Goal: Check status: Check status

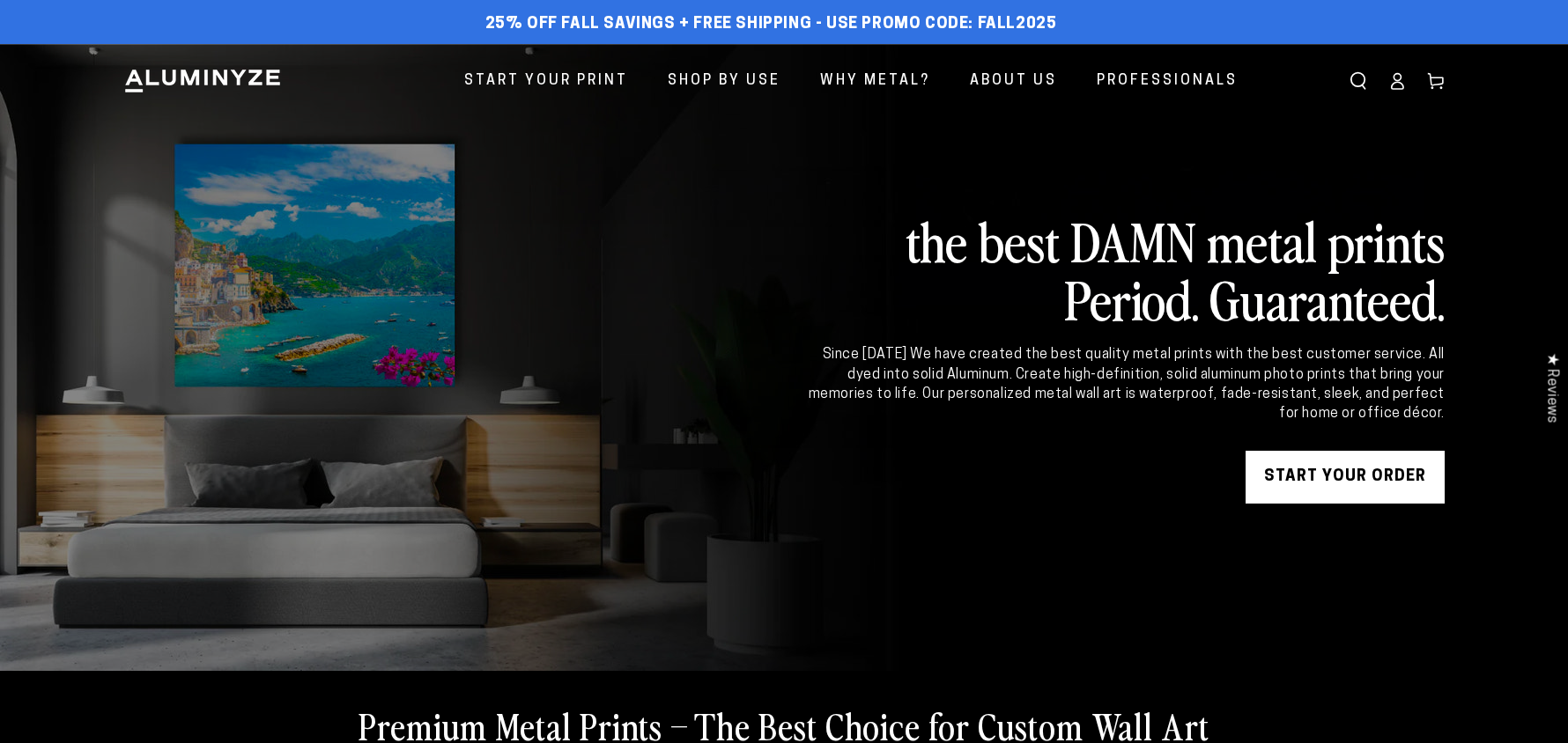
scroll to position [1, 0]
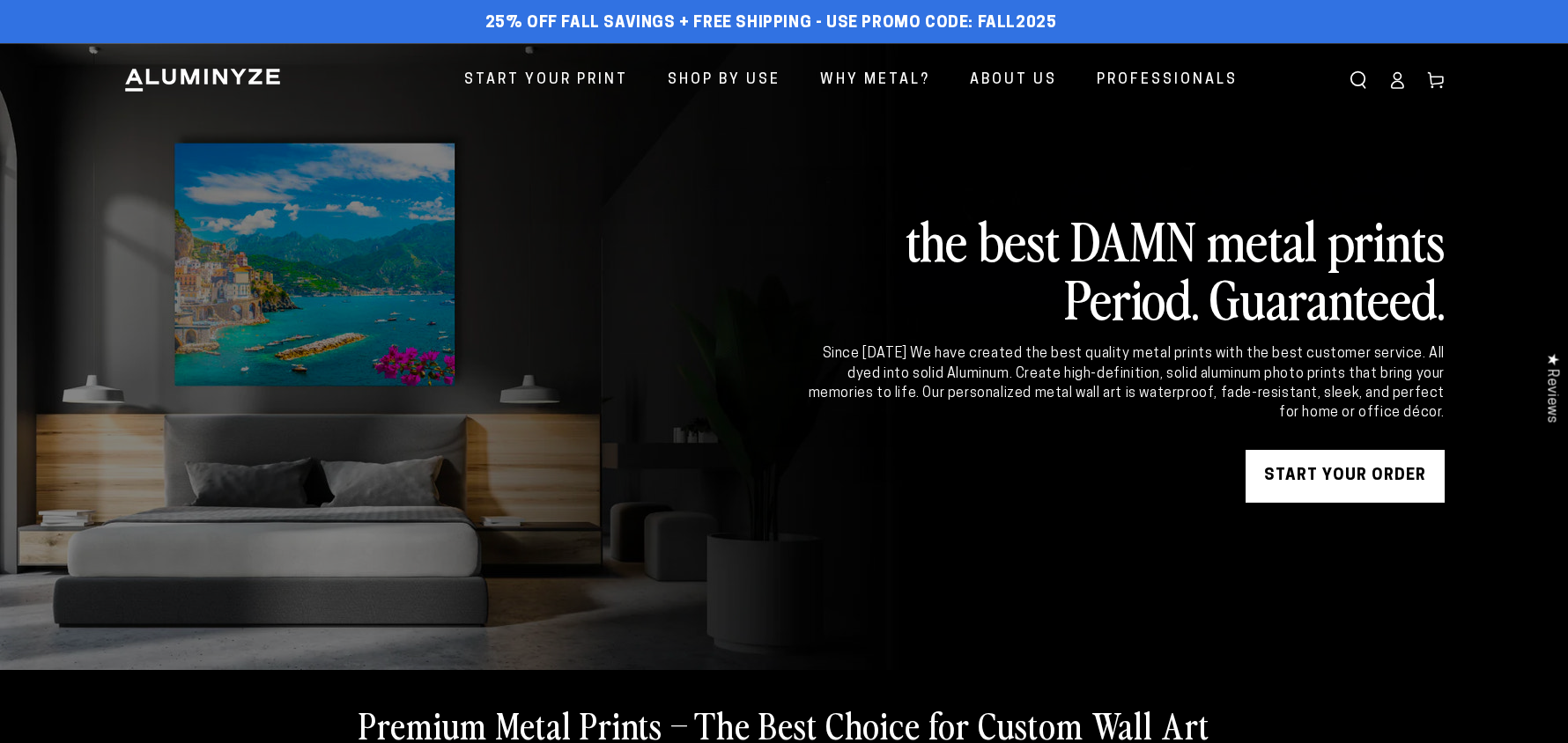
click at [1405, 88] on icon at bounding box center [1396, 80] width 17 height 17
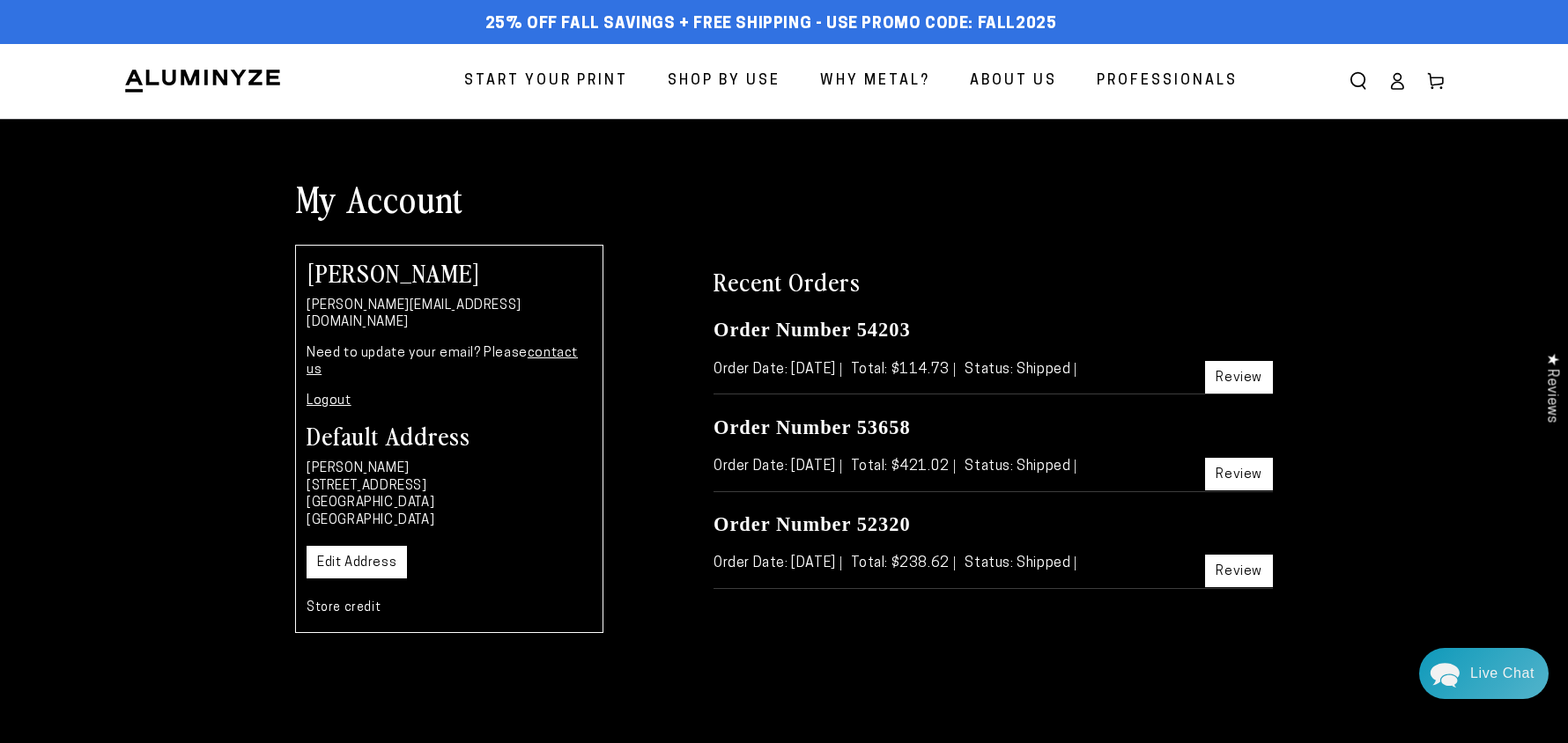
click at [1233, 393] on link "Review" at bounding box center [1238, 377] width 68 height 33
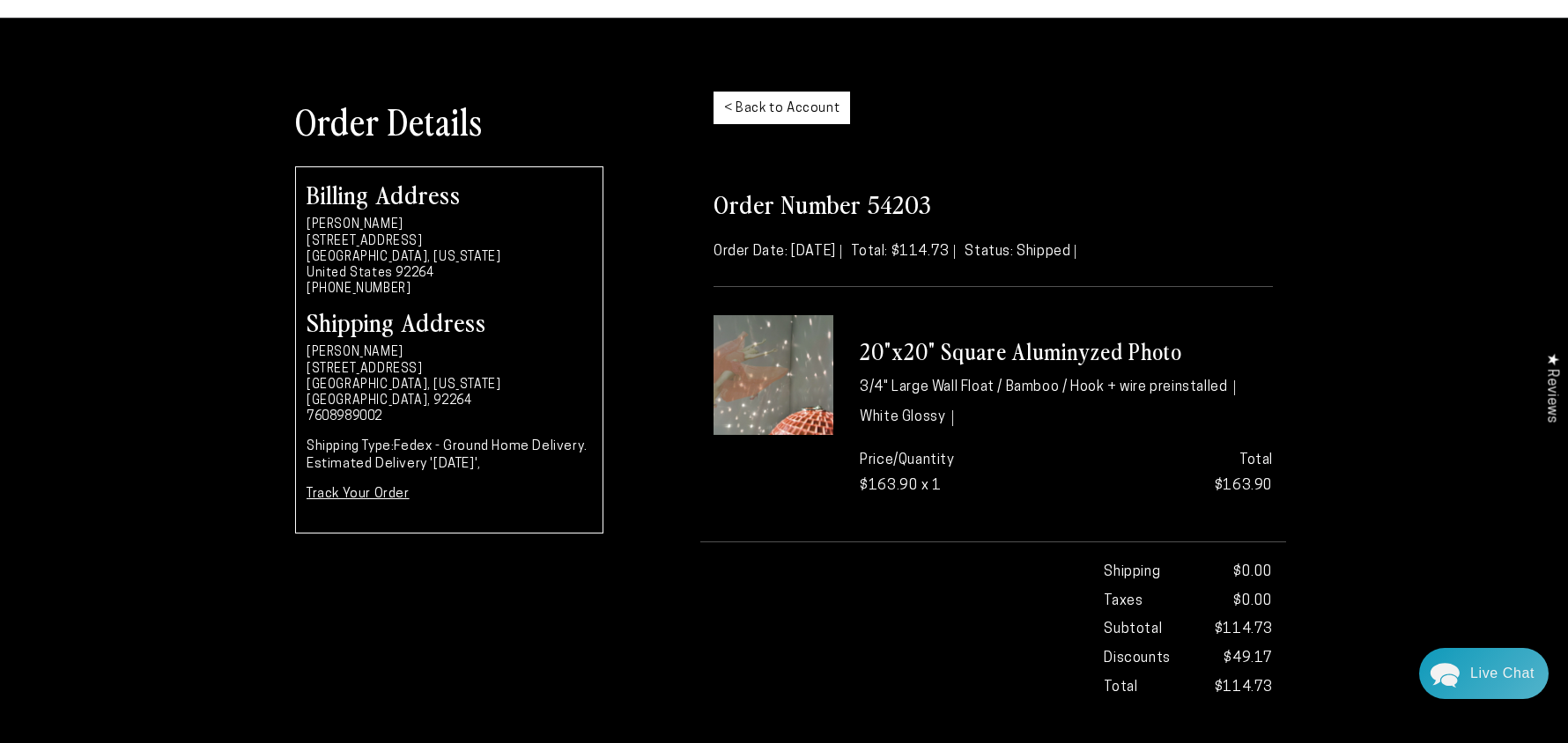
scroll to position [116, 0]
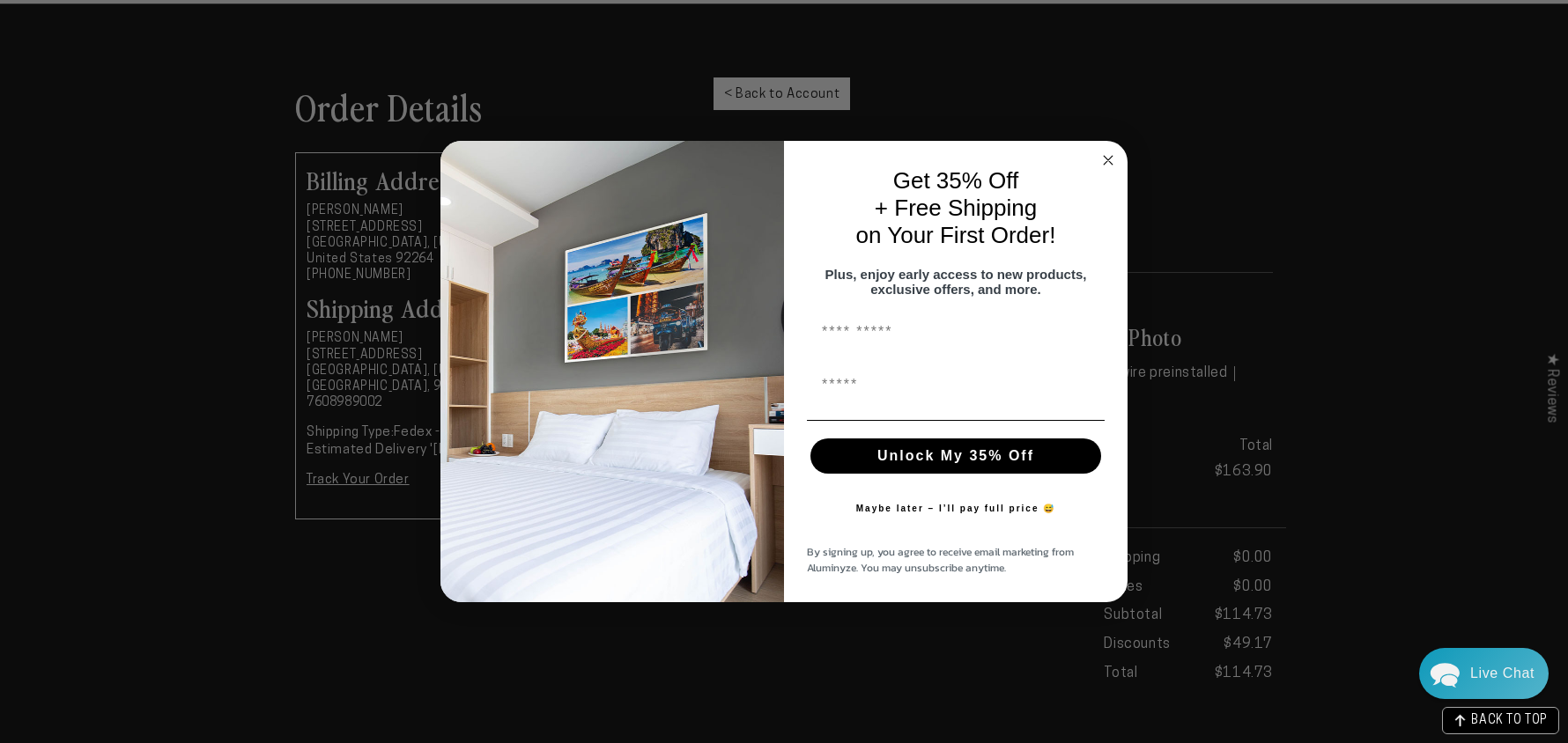
click at [1110, 153] on circle "Close dialog" at bounding box center [1108, 161] width 20 height 20
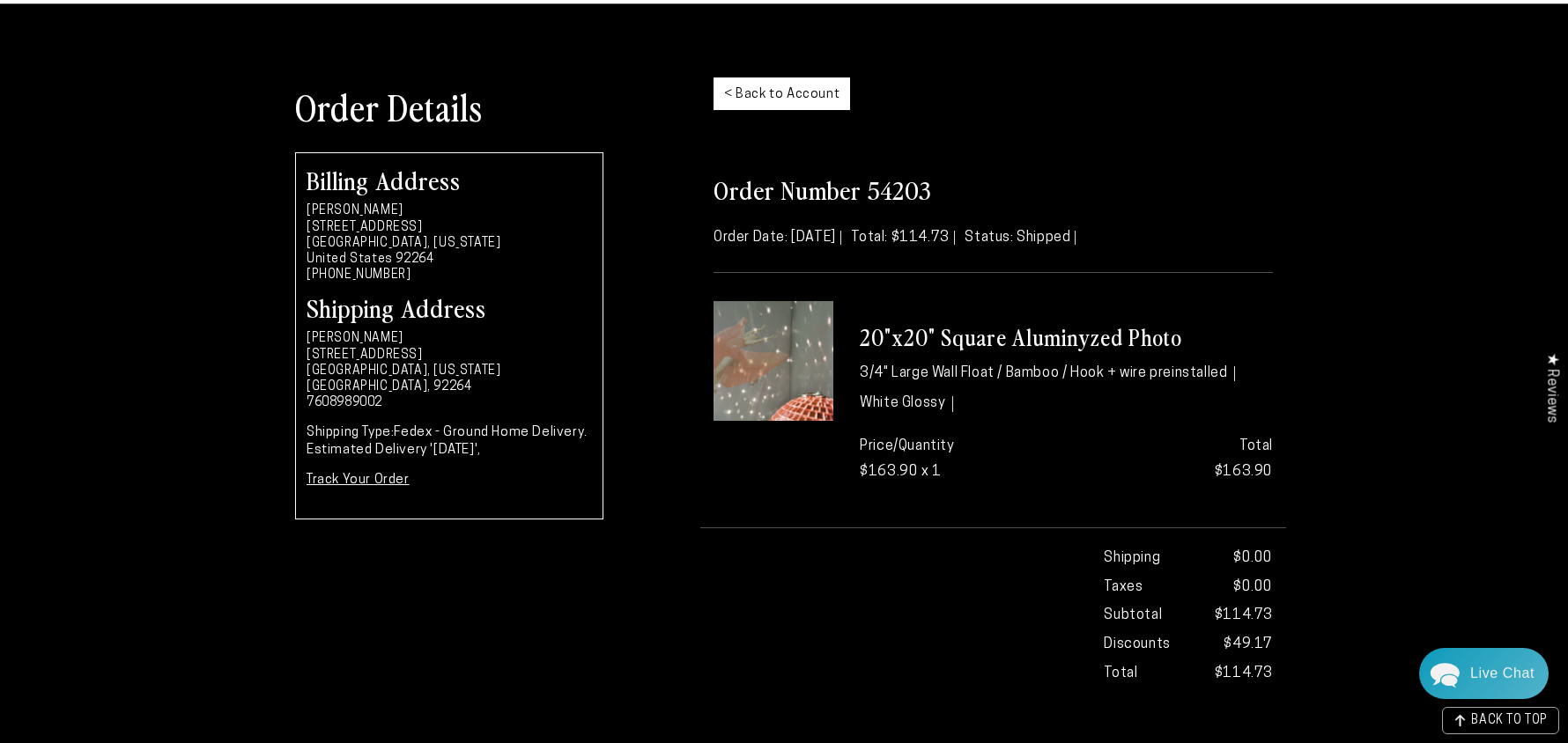
click at [746, 421] on img at bounding box center [773, 361] width 119 height 119
